Goal: Book appointment/travel/reservation

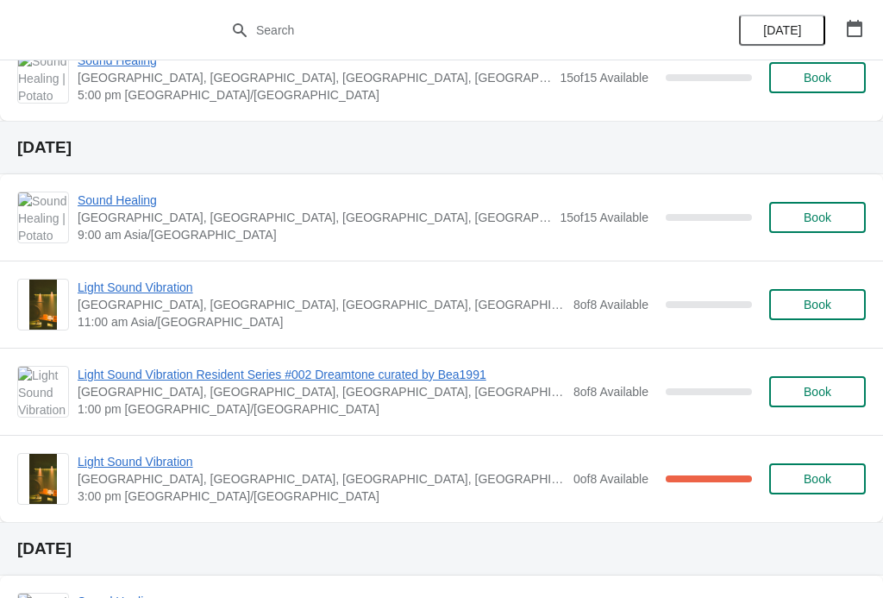
scroll to position [562, 0]
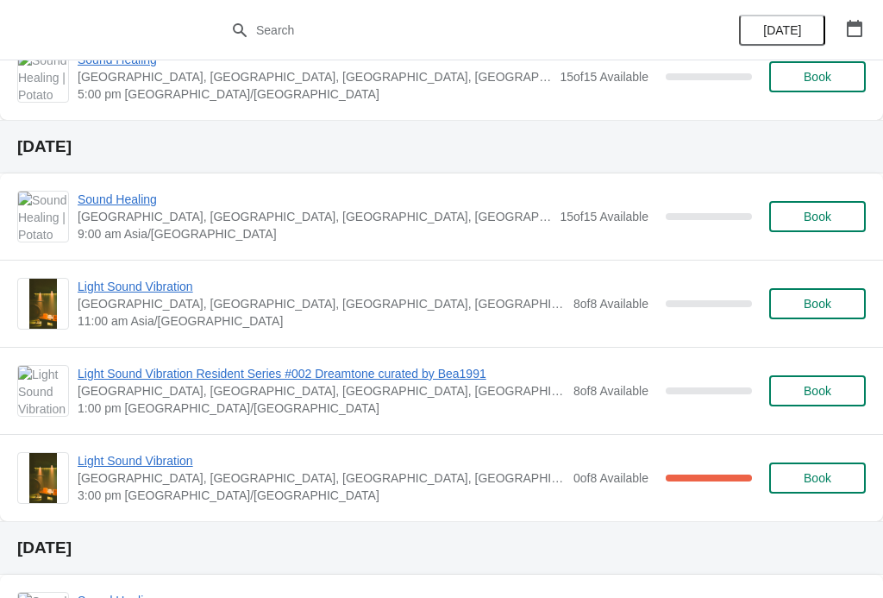
click at [91, 465] on span "Light Sound Vibration" at bounding box center [321, 460] width 487 height 17
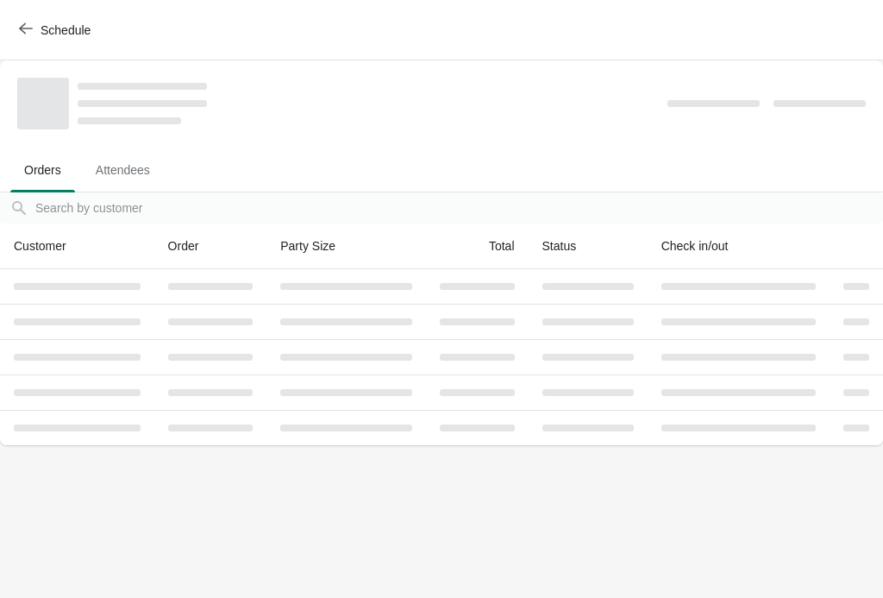
scroll to position [0, 0]
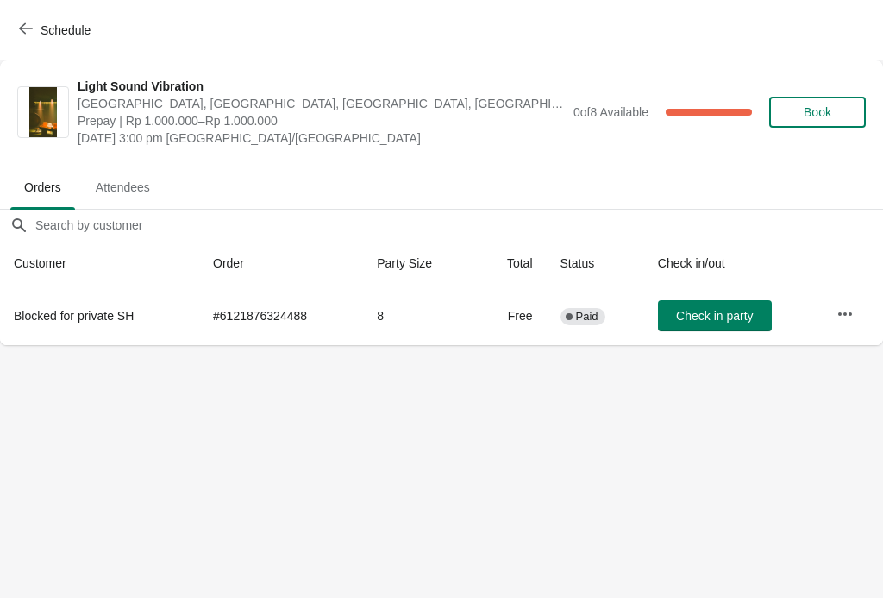
click at [18, 35] on button "Schedule" at bounding box center [57, 30] width 96 height 31
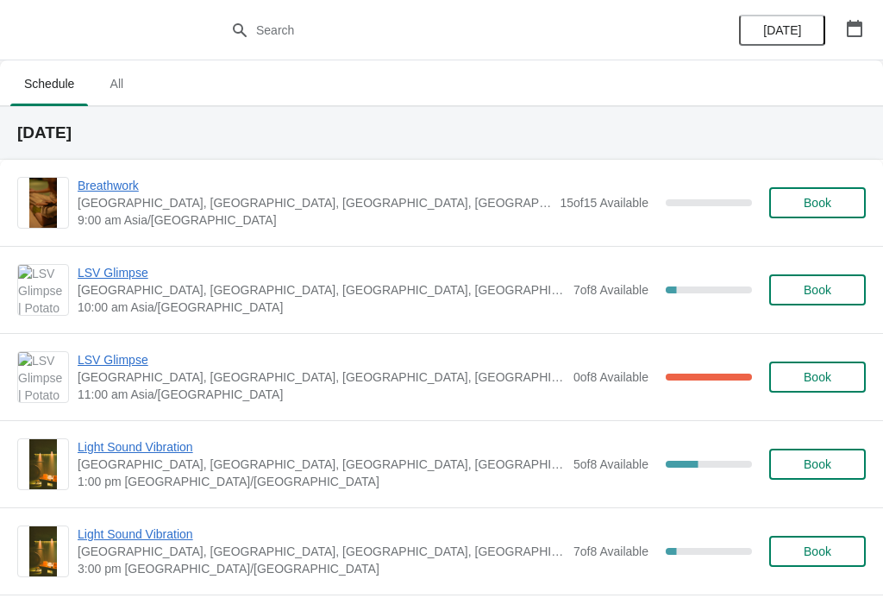
click at [83, 201] on span "[GEOGRAPHIC_DATA], [GEOGRAPHIC_DATA], [GEOGRAPHIC_DATA], [GEOGRAPHIC_DATA], [GE…" at bounding box center [315, 202] width 474 height 17
click at [94, 186] on span "Breathwork" at bounding box center [315, 185] width 474 height 17
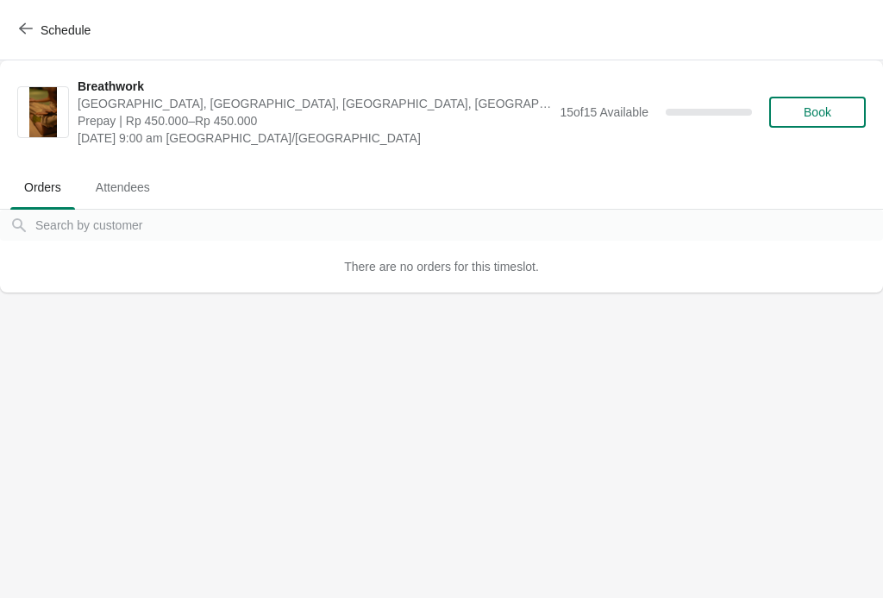
click at [57, 1] on div "Schedule" at bounding box center [441, 30] width 883 height 60
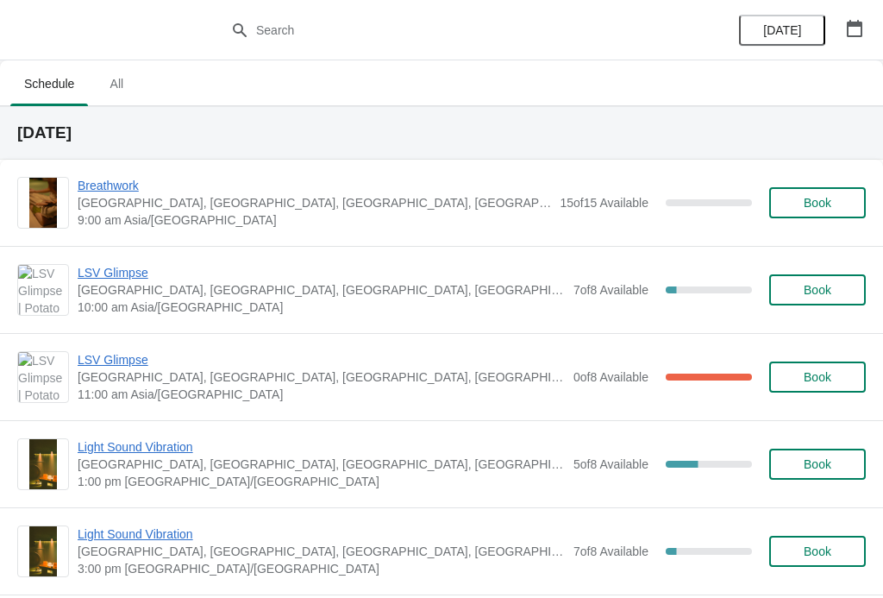
click at [824, 203] on span "Book" at bounding box center [818, 203] width 28 height 14
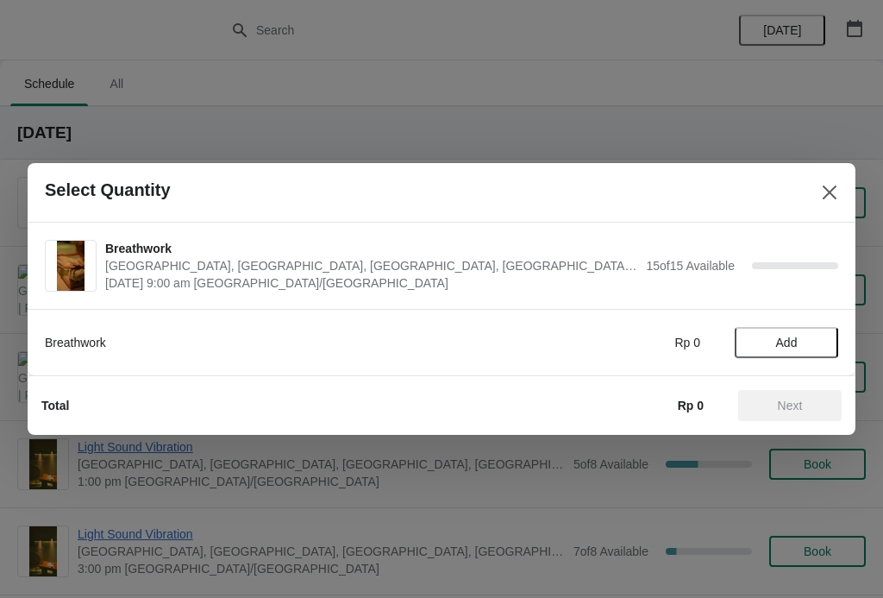
click at [797, 338] on span "Add" at bounding box center [787, 343] width 22 height 14
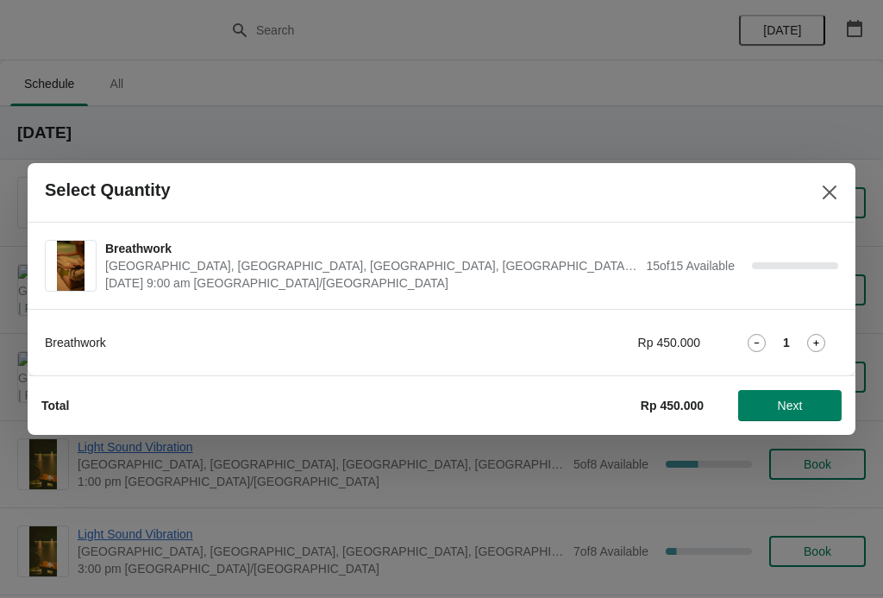
click at [804, 408] on span "Next" at bounding box center [790, 406] width 76 height 14
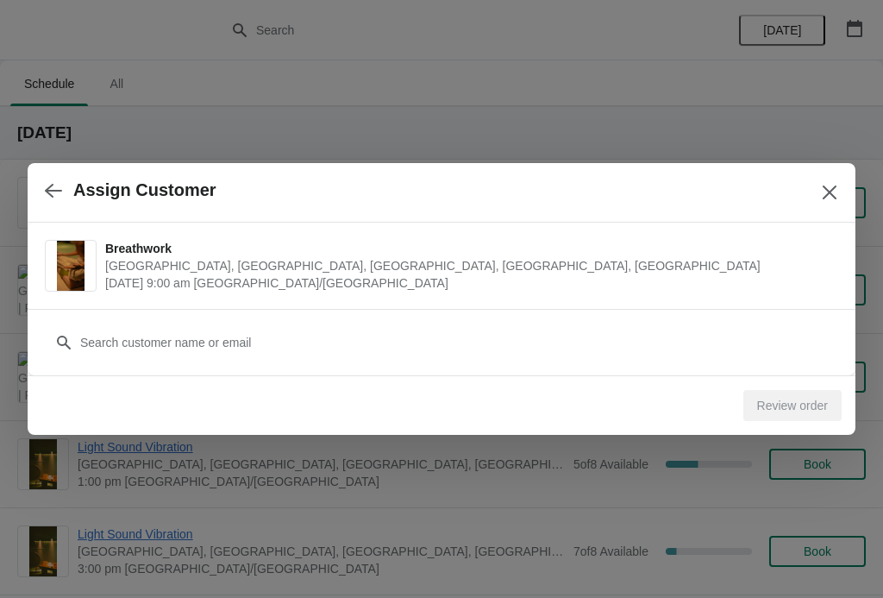
click at [821, 194] on icon "Close" at bounding box center [829, 192] width 17 height 17
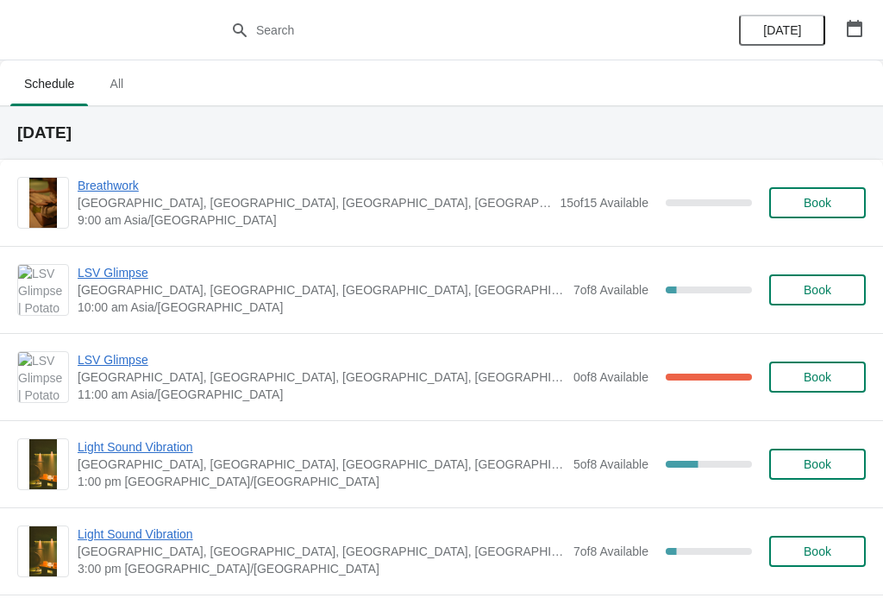
click at [826, 209] on span "Book" at bounding box center [818, 203] width 28 height 14
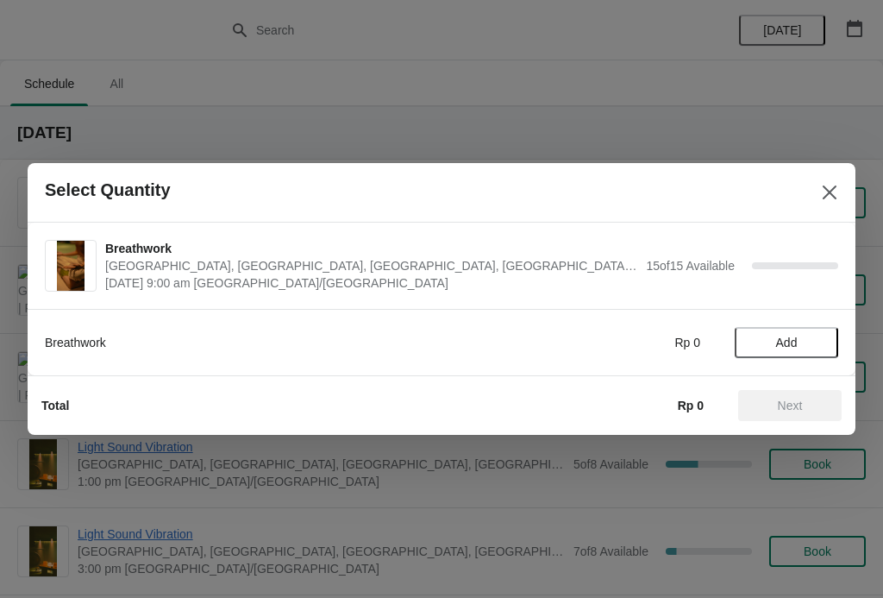
click at [826, 192] on icon "Close" at bounding box center [829, 192] width 17 height 17
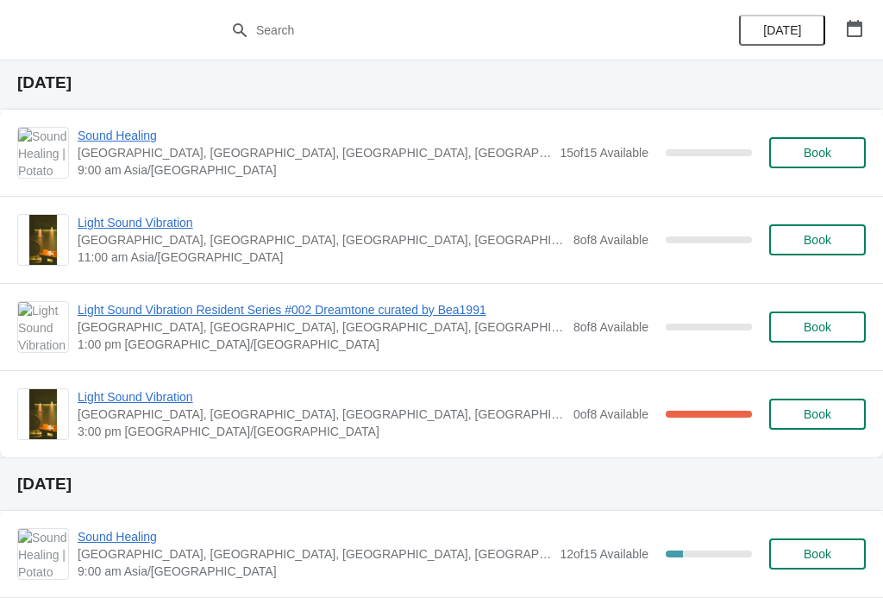
scroll to position [624, 0]
